Goal: Information Seeking & Learning: Learn about a topic

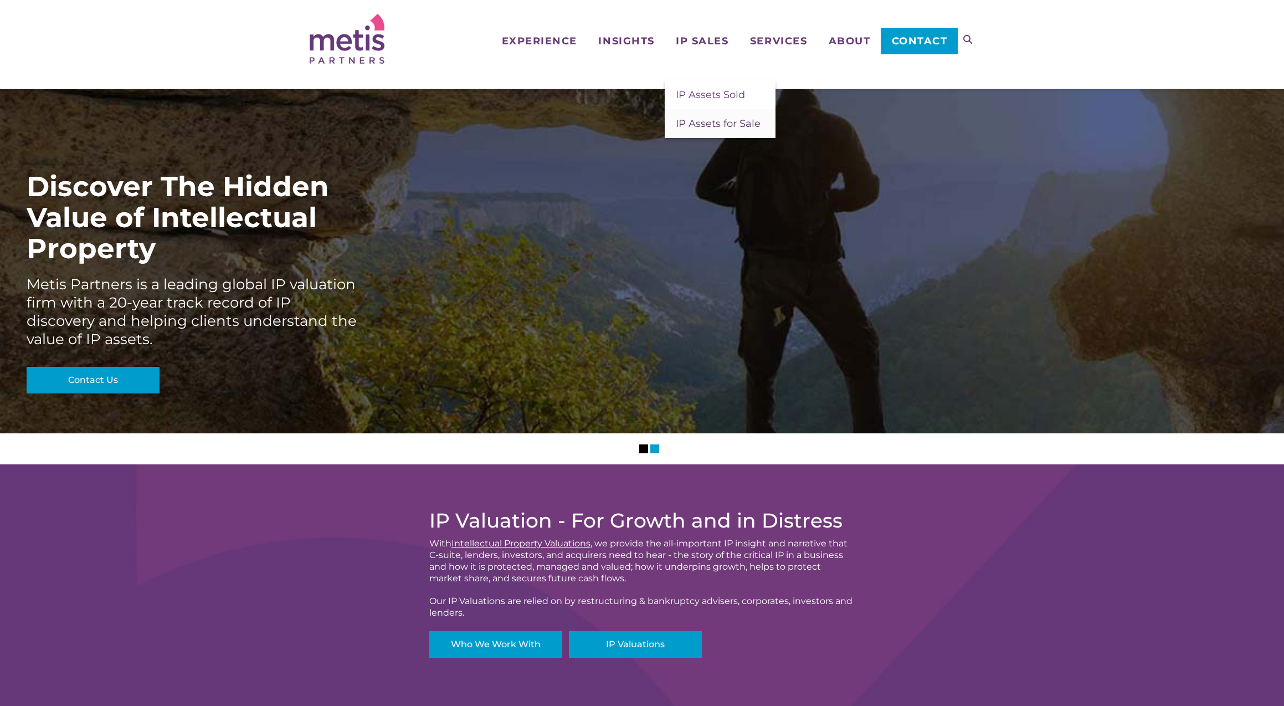
click at [712, 125] on span "IP Assets for Sale" at bounding box center [718, 123] width 85 height 12
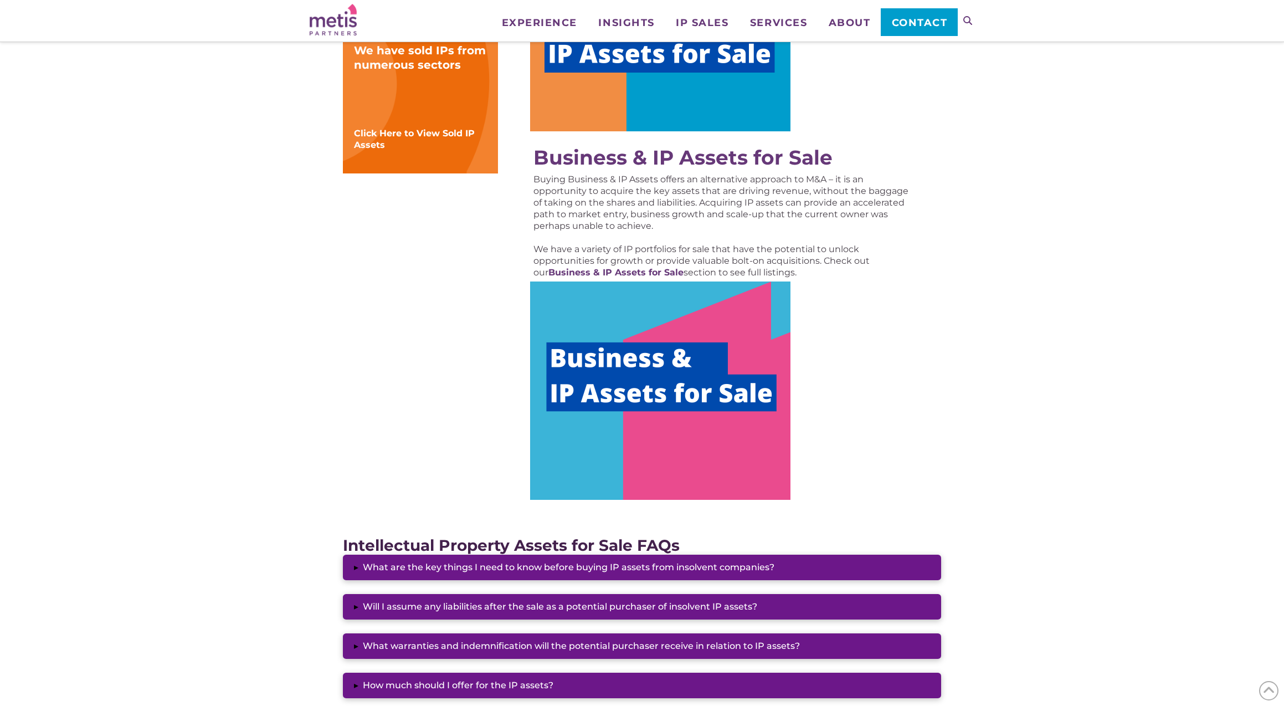
scroll to position [439, 0]
click at [732, 157] on strong "Business & IP Assets for Sale" at bounding box center [682, 157] width 299 height 24
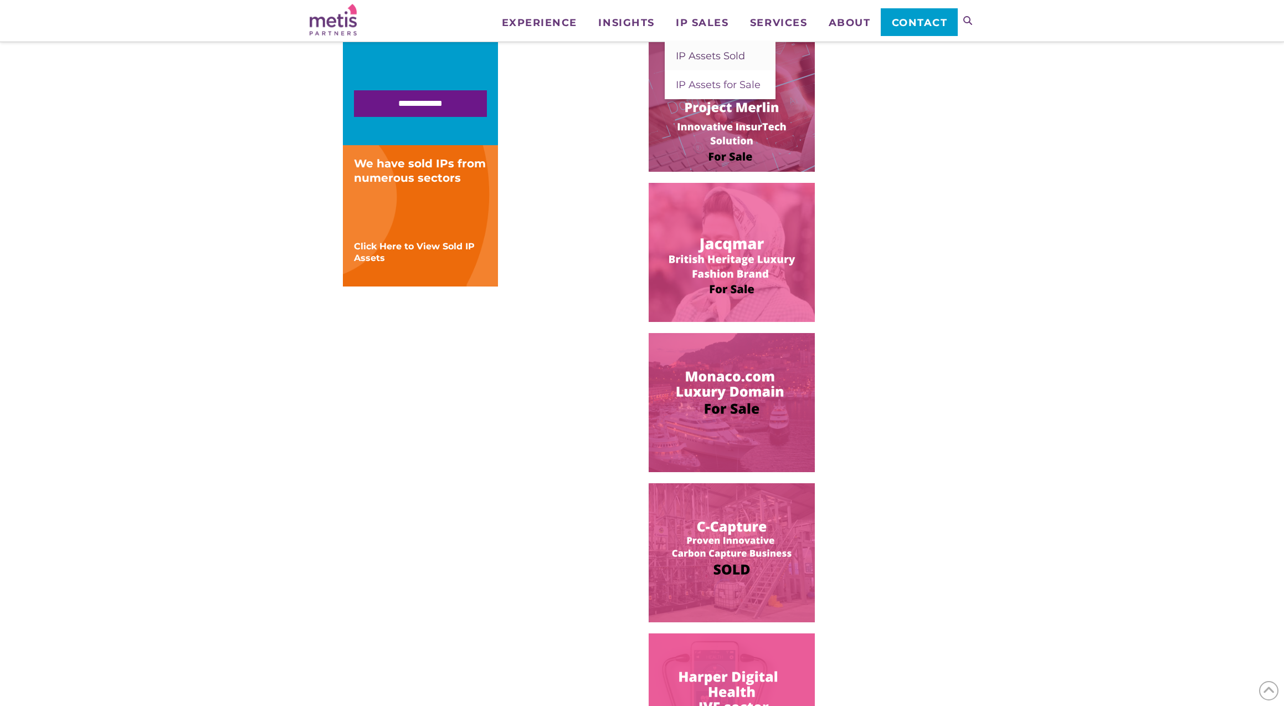
scroll to position [361, 0]
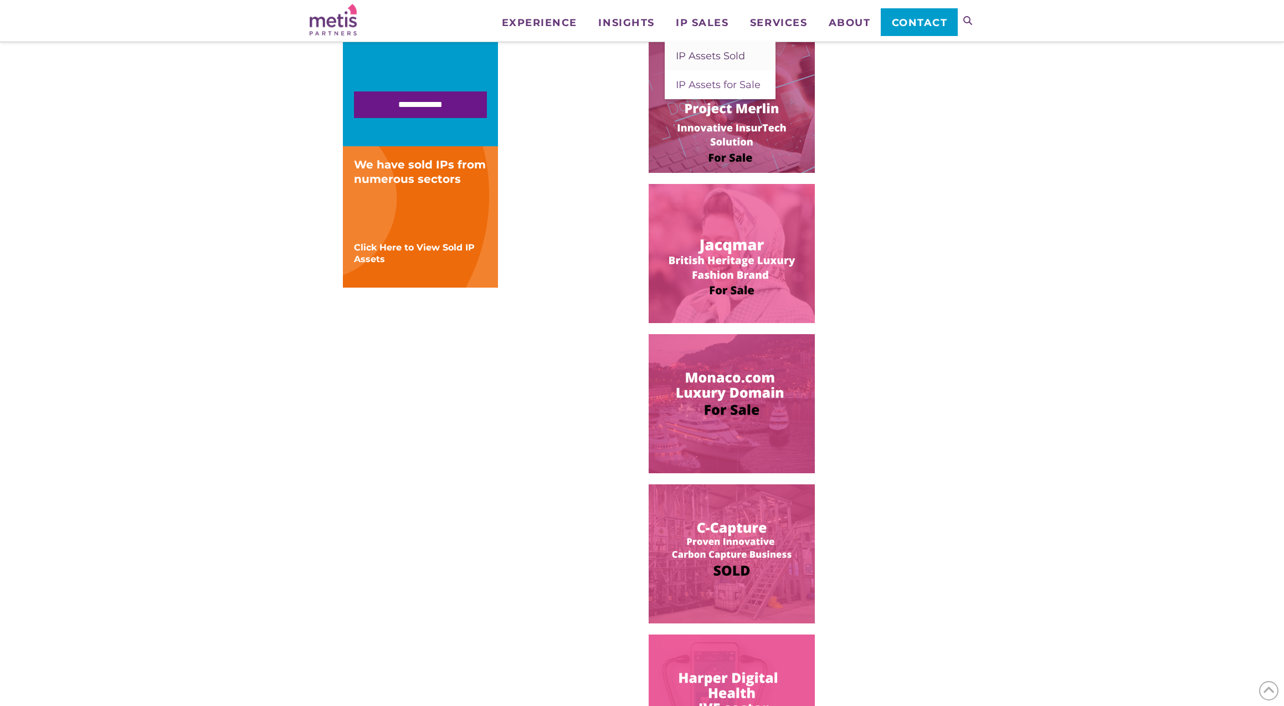
click at [720, 59] on span "IP Assets Sold" at bounding box center [710, 56] width 69 height 12
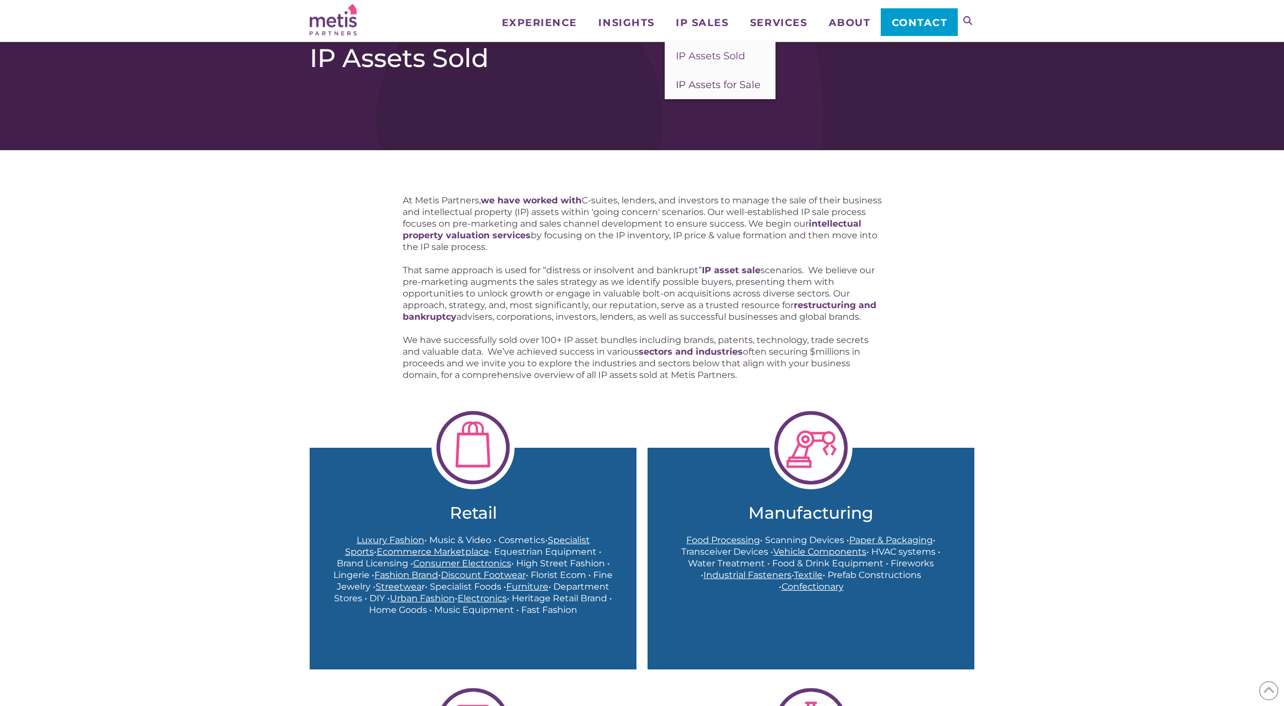
scroll to position [2, 0]
click at [708, 85] on ul "IP Assets Sold IP Assets for Sale" at bounding box center [720, 71] width 111 height 58
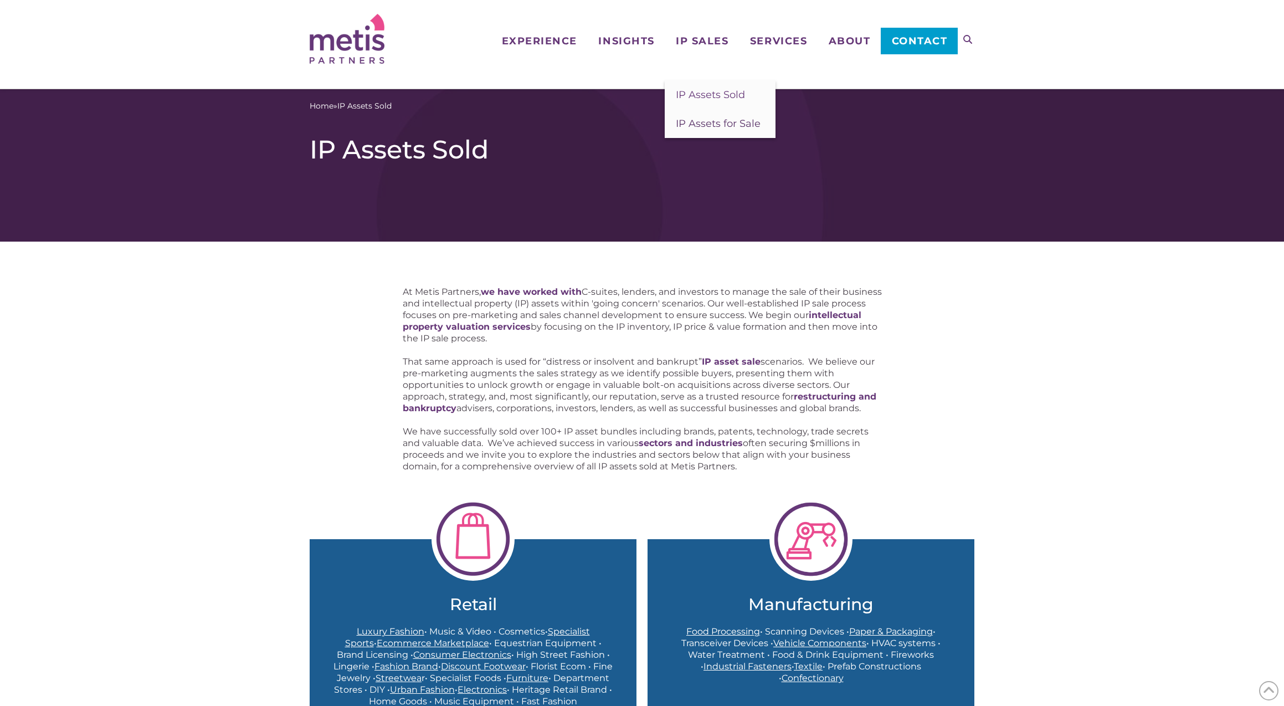
scroll to position [1, 0]
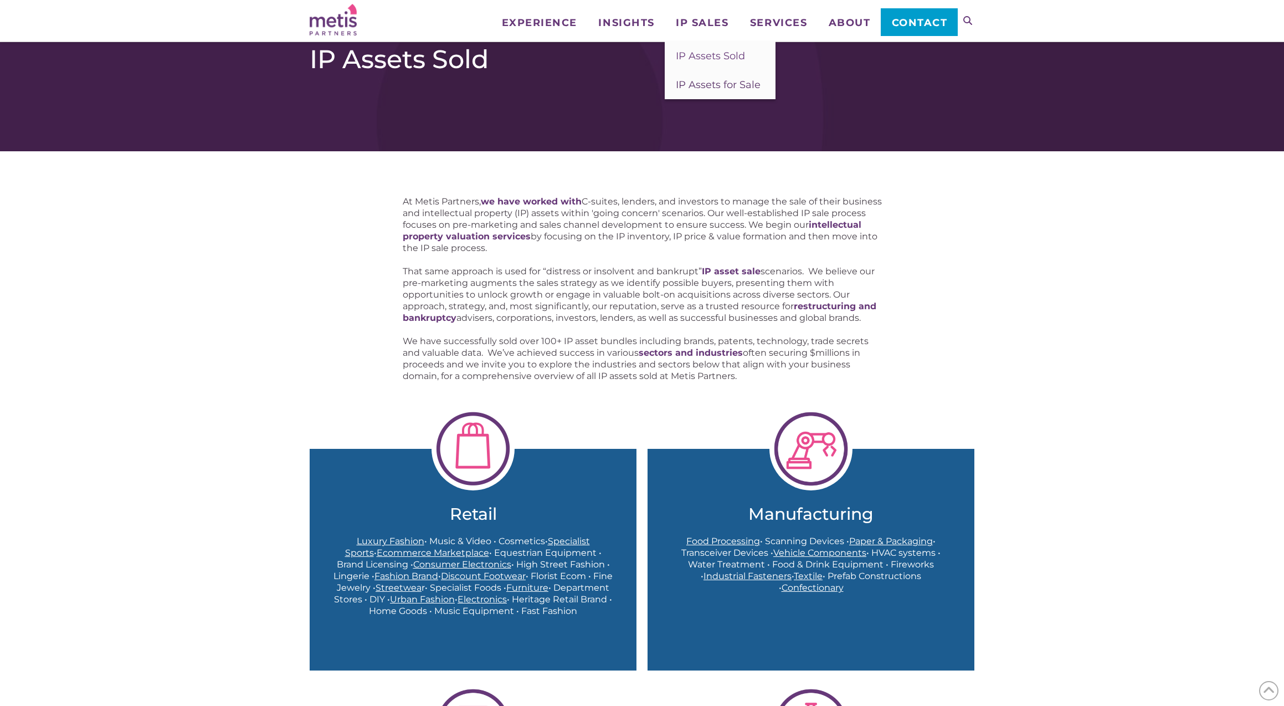
click at [723, 87] on span "IP Assets for Sale" at bounding box center [718, 85] width 85 height 12
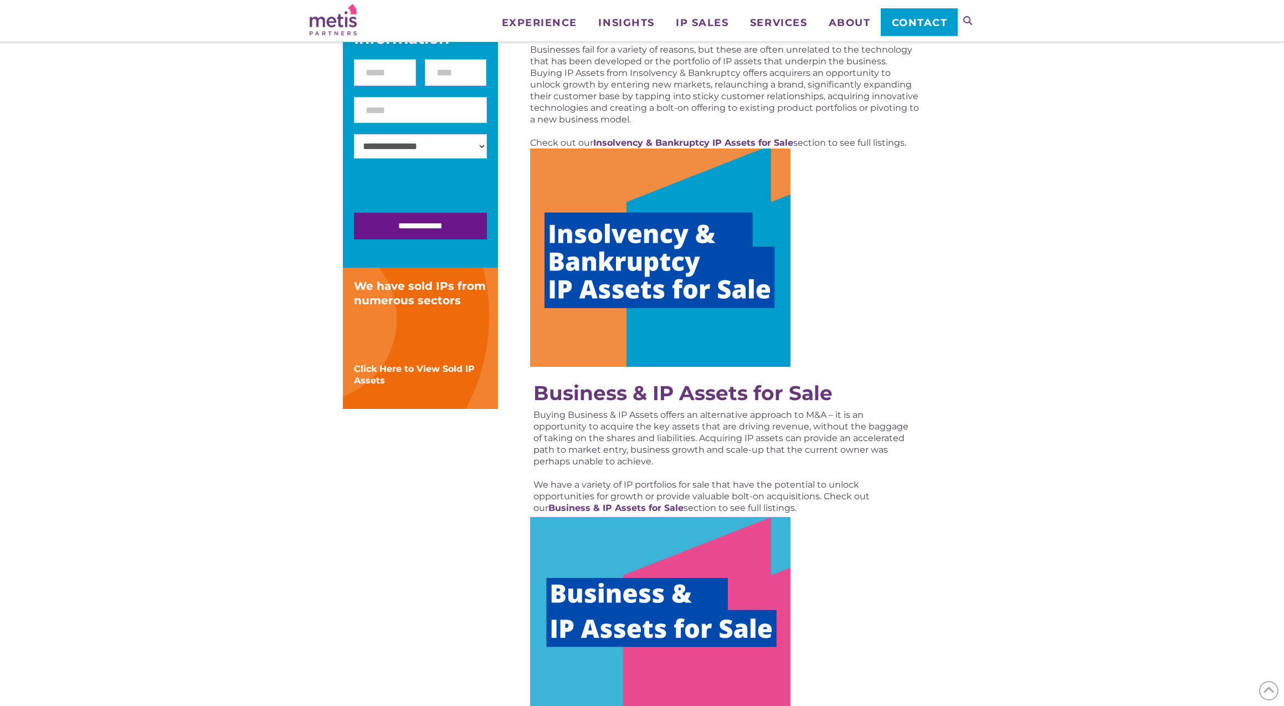
scroll to position [204, 0]
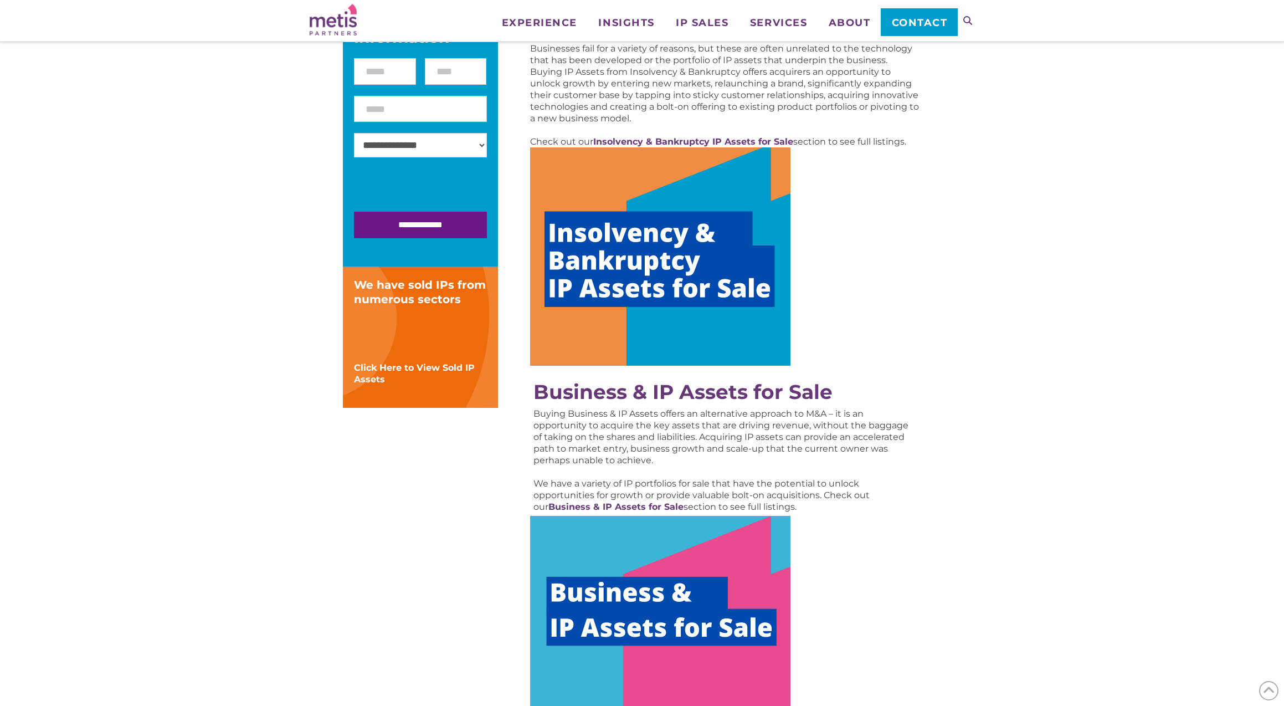
click at [597, 238] on img at bounding box center [660, 256] width 260 height 218
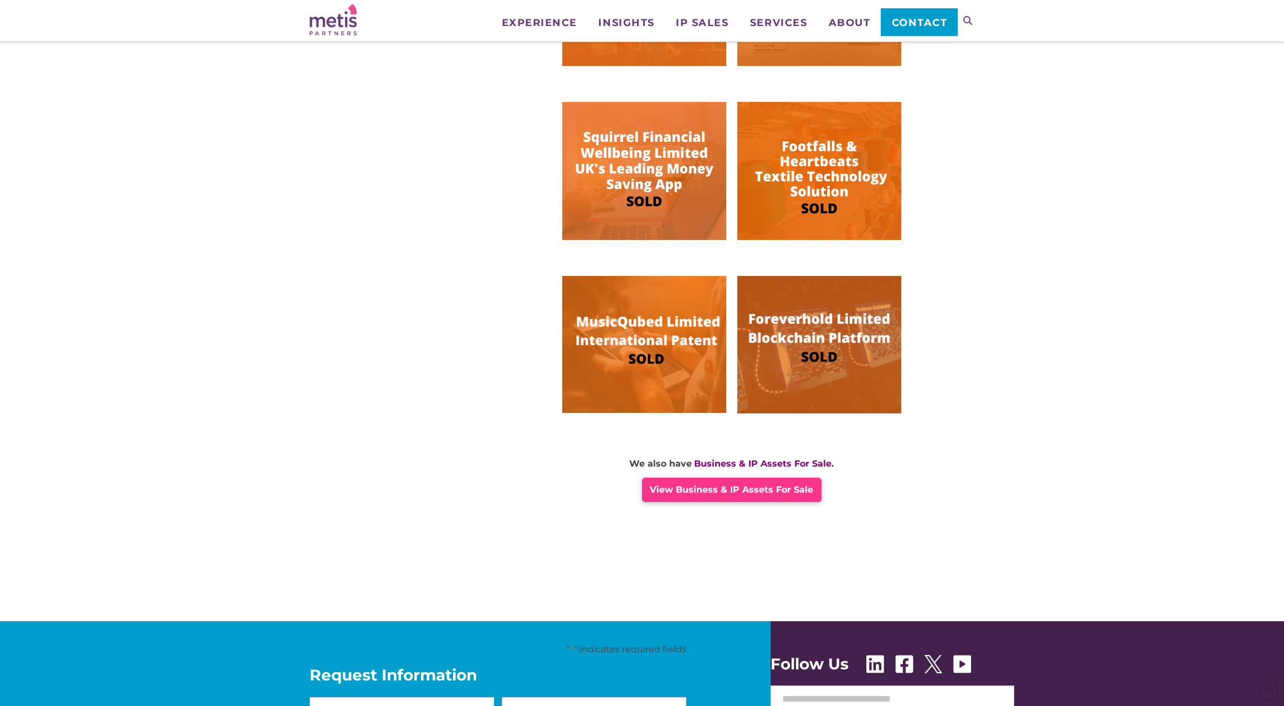
scroll to position [634, 0]
